Goal: Information Seeking & Learning: Find specific fact

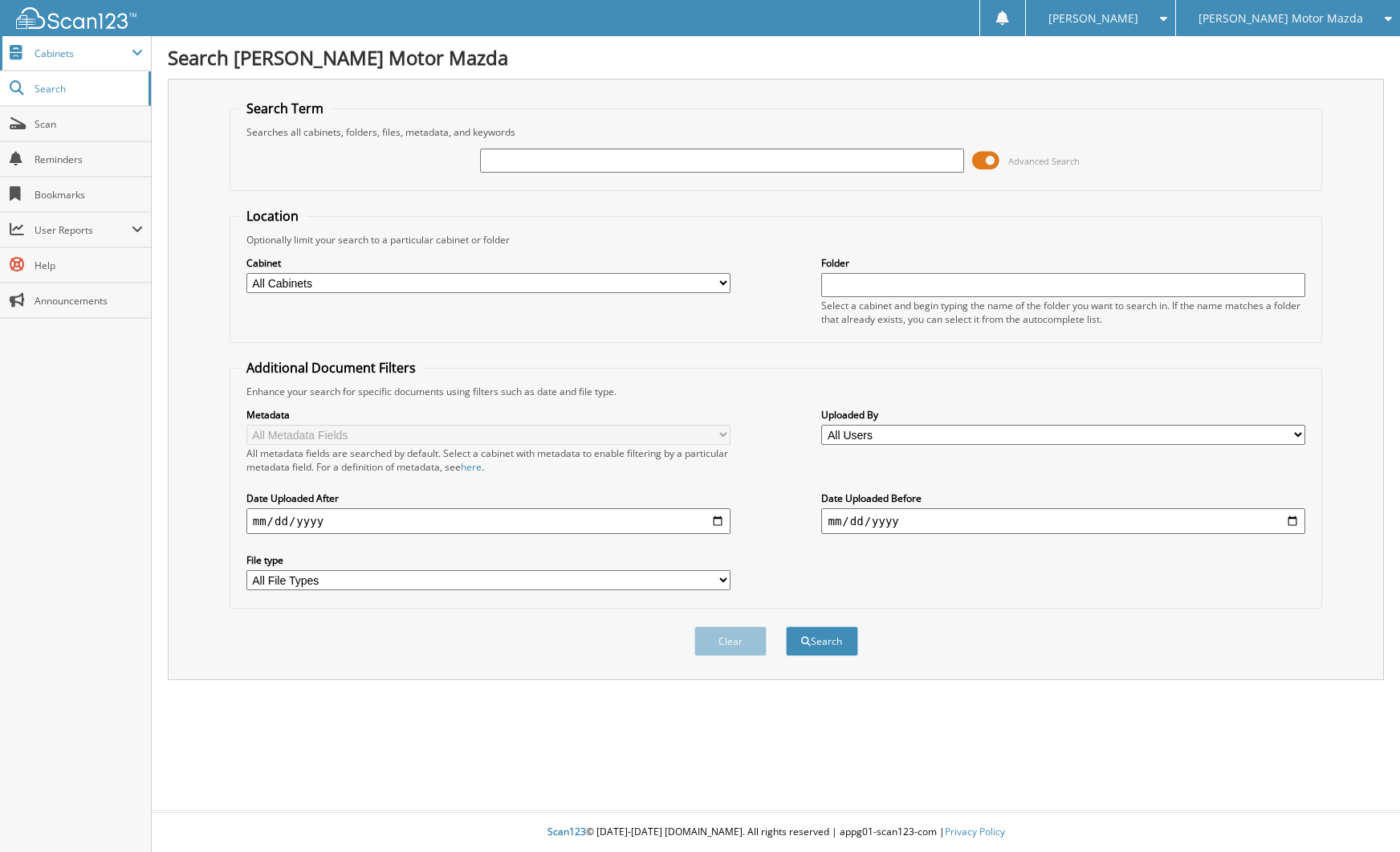
click at [96, 50] on span "Cabinets" at bounding box center [83, 53] width 97 height 14
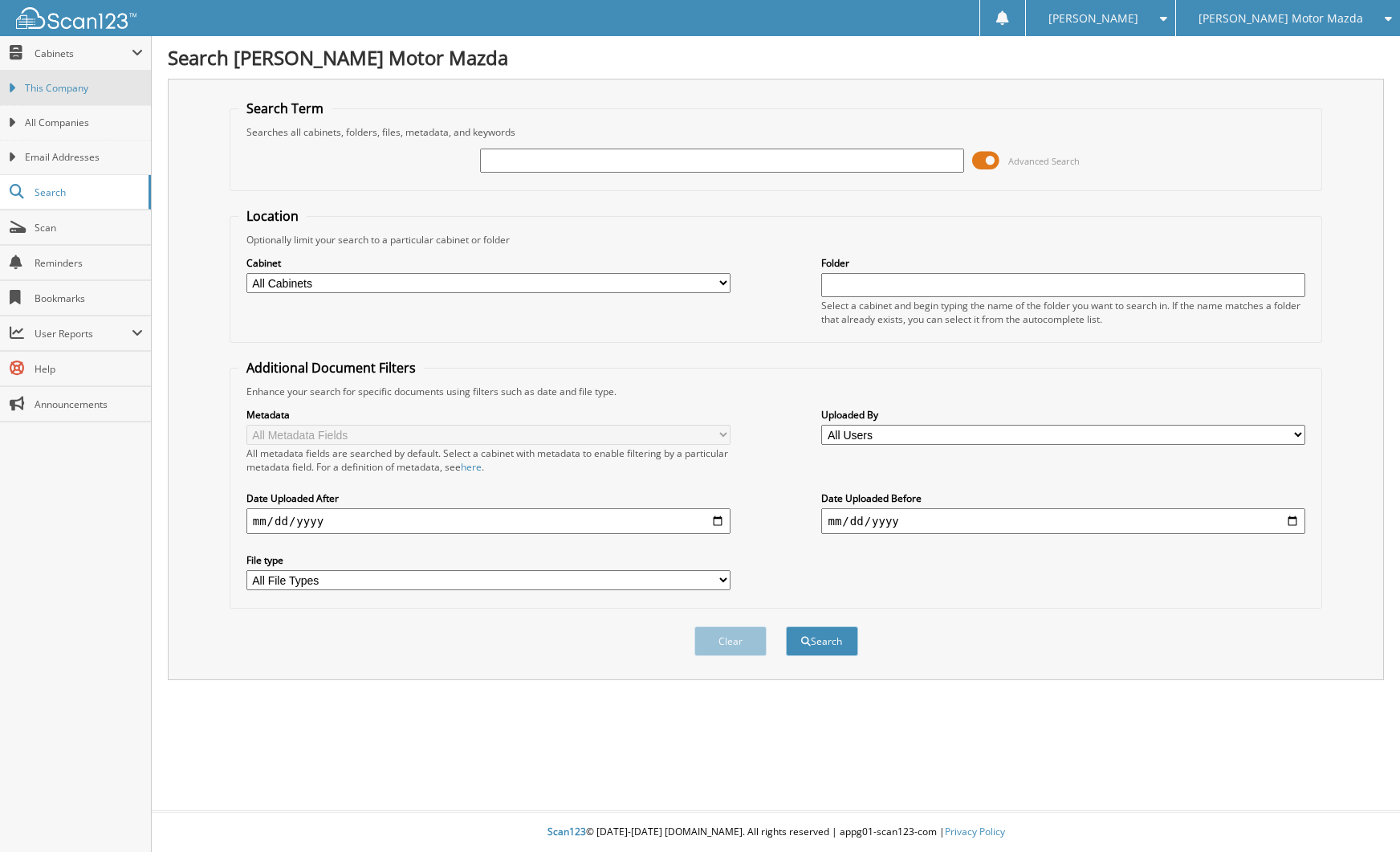
click at [77, 81] on span "This Company" at bounding box center [84, 88] width 118 height 15
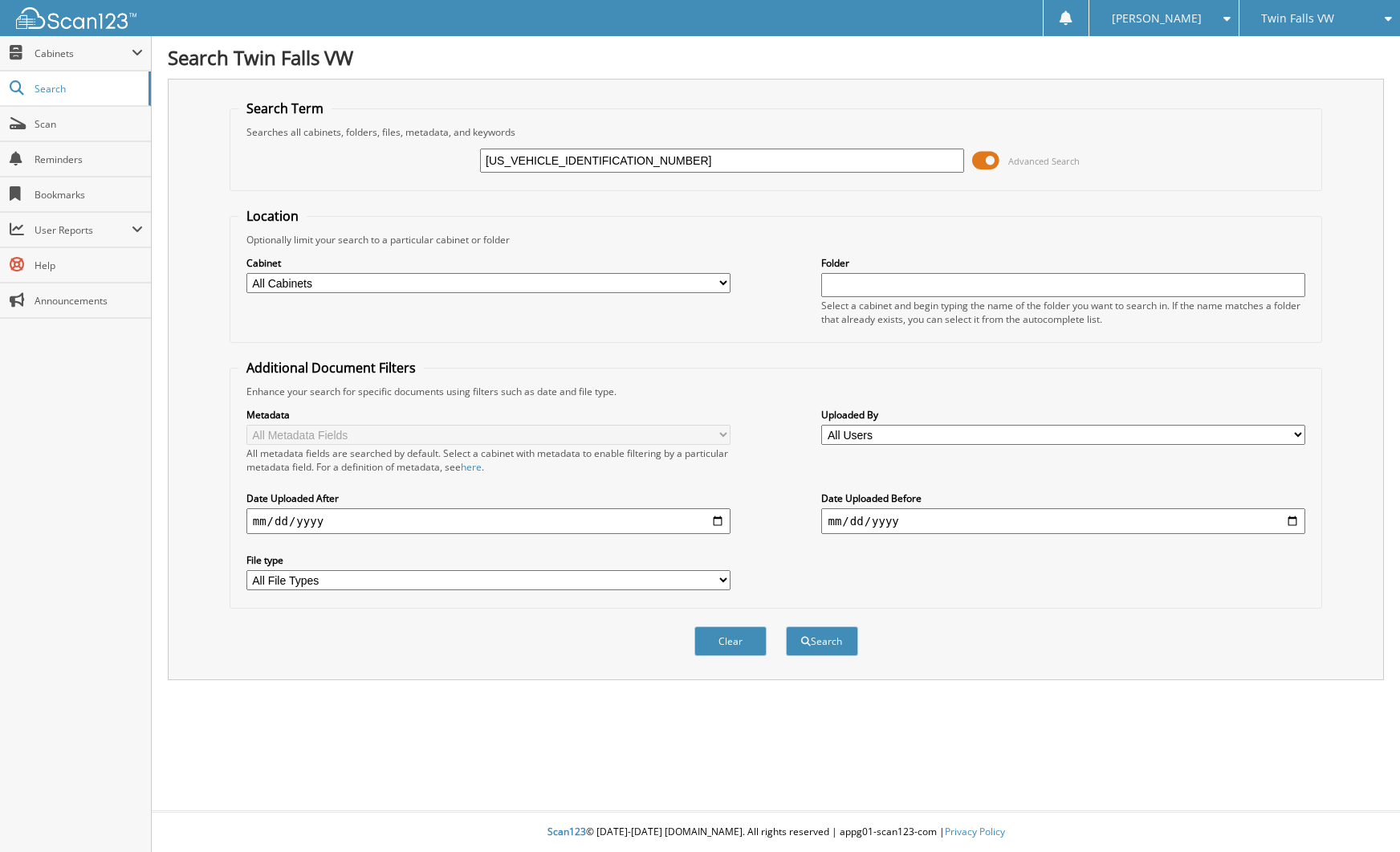
type input "[US_VEHICLE_IDENTIFICATION_NUMBER]"
click at [786, 626] on button "Search" at bounding box center [821, 640] width 72 height 30
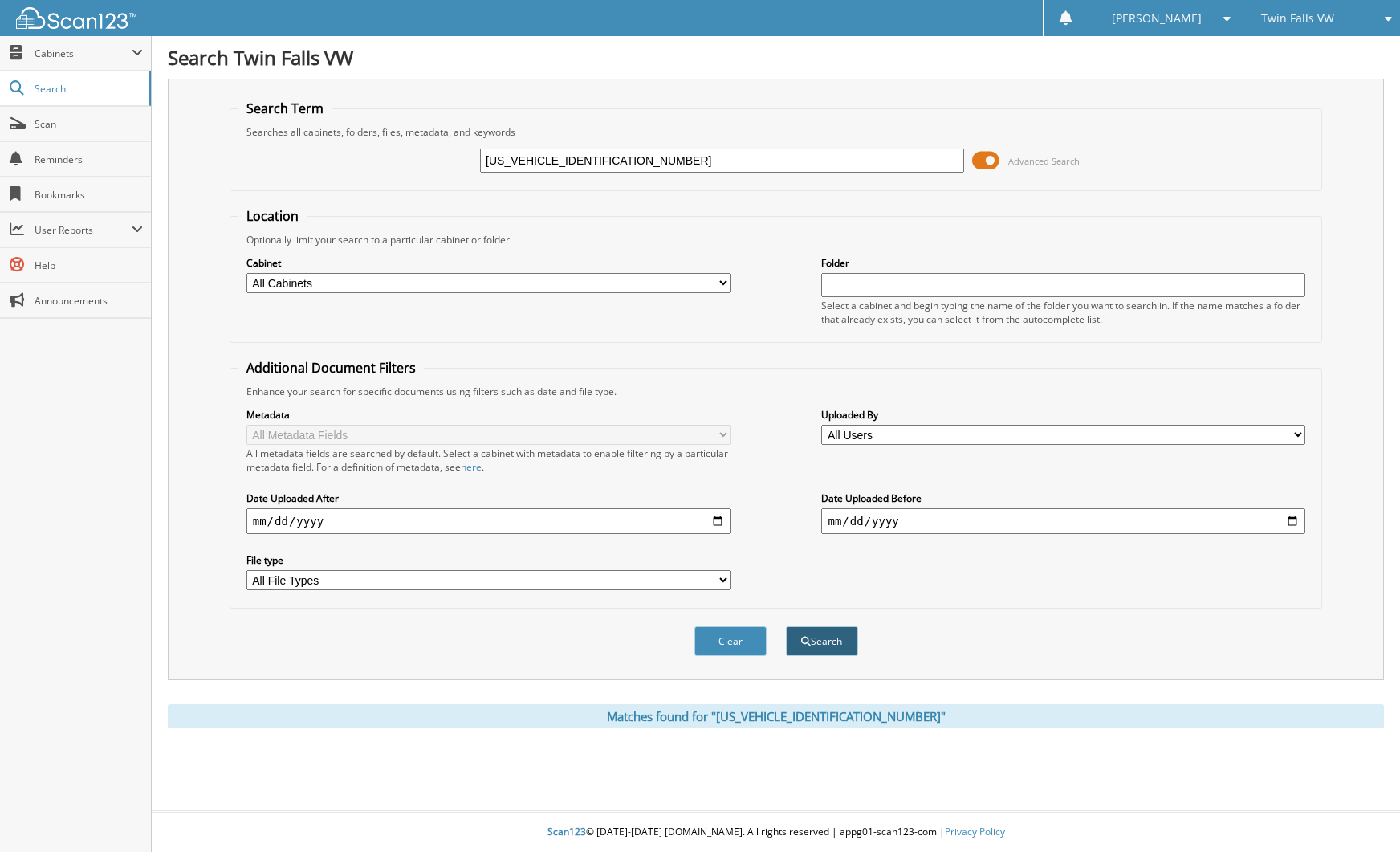
click at [835, 640] on button "Search" at bounding box center [821, 640] width 72 height 30
